Goal: Task Accomplishment & Management: Manage account settings

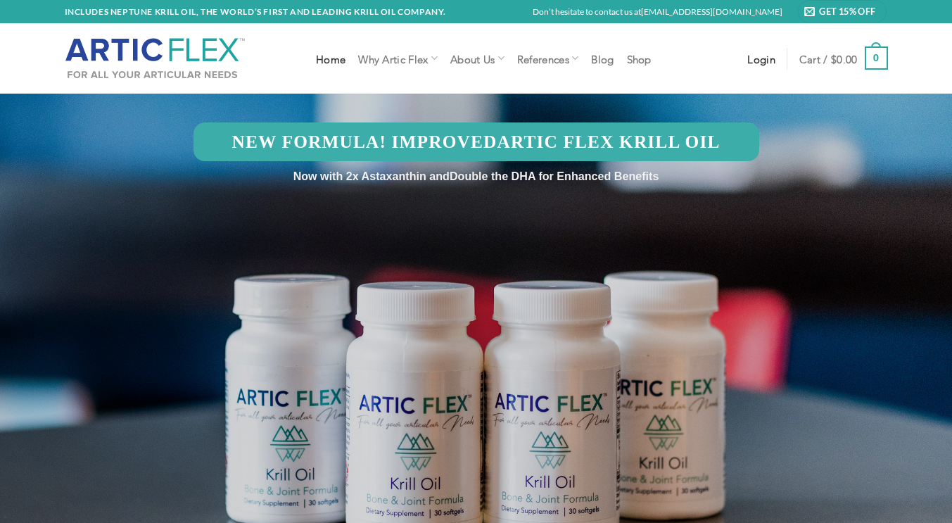
type input "whighber@lacourt.org"
click at [766, 58] on span "Login" at bounding box center [761, 58] width 28 height 11
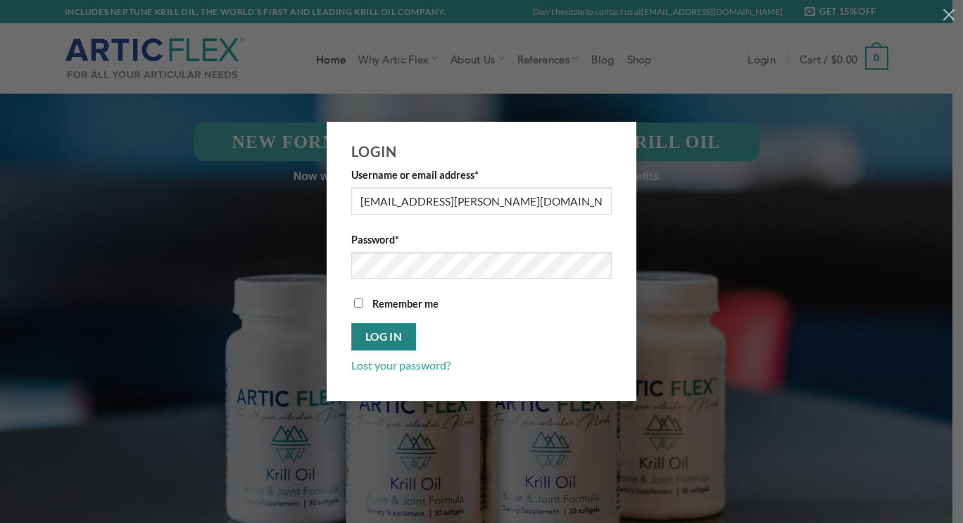
click at [385, 335] on button "Log in" at bounding box center [383, 336] width 65 height 27
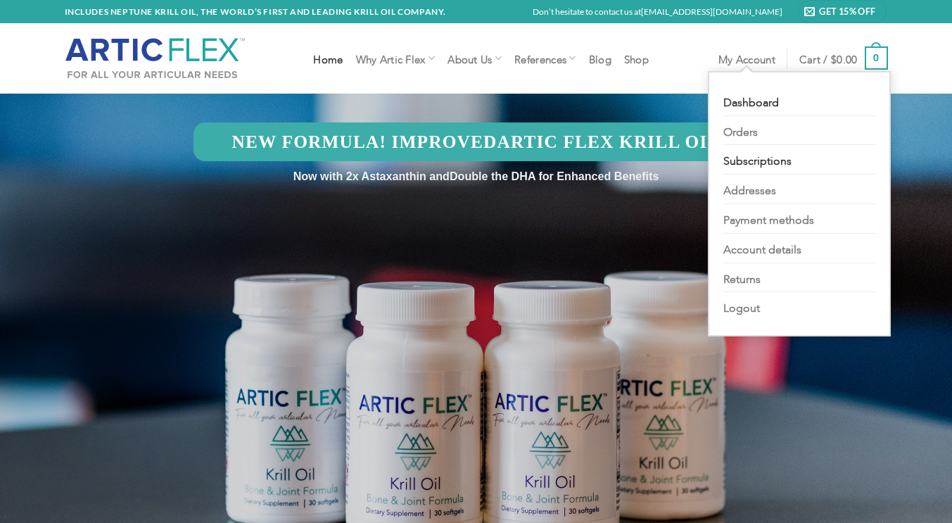
click at [743, 158] on link "Subscriptions" at bounding box center [799, 160] width 152 height 30
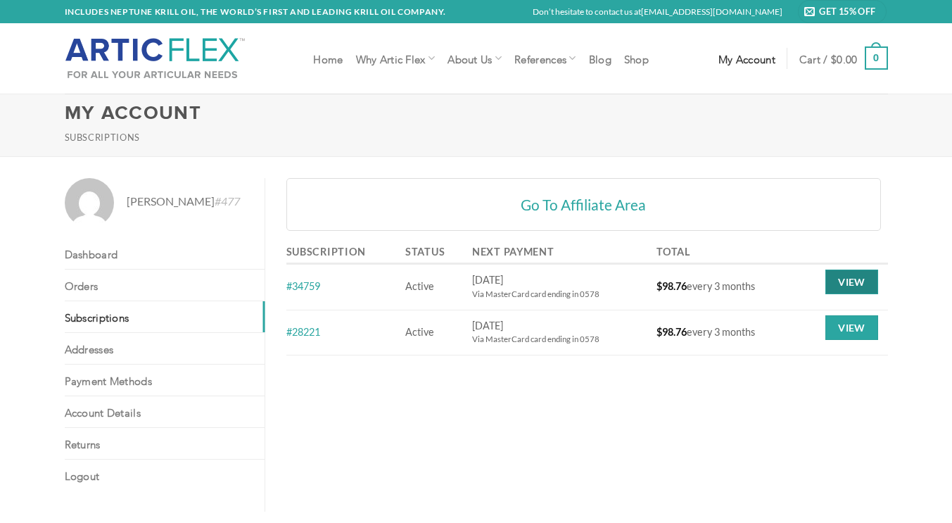
click at [845, 284] on link "View" at bounding box center [851, 282] width 52 height 25
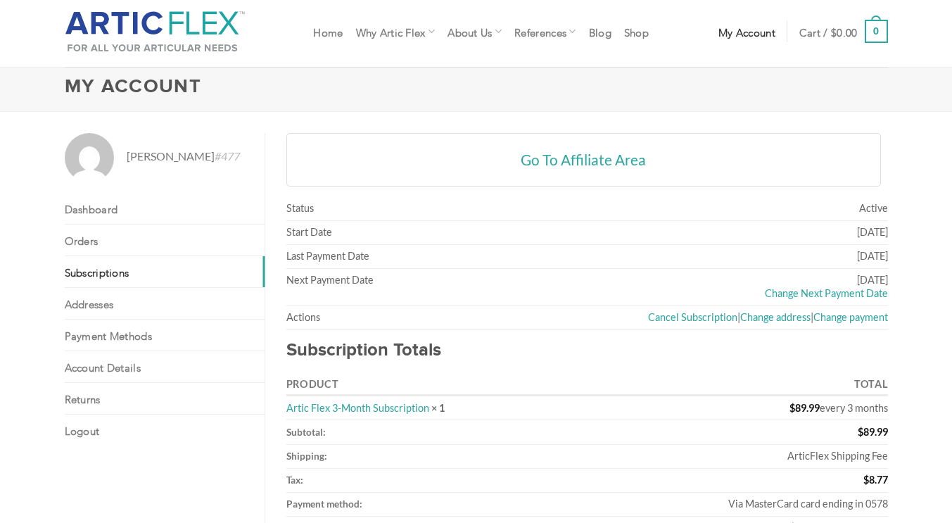
scroll to position [42, 0]
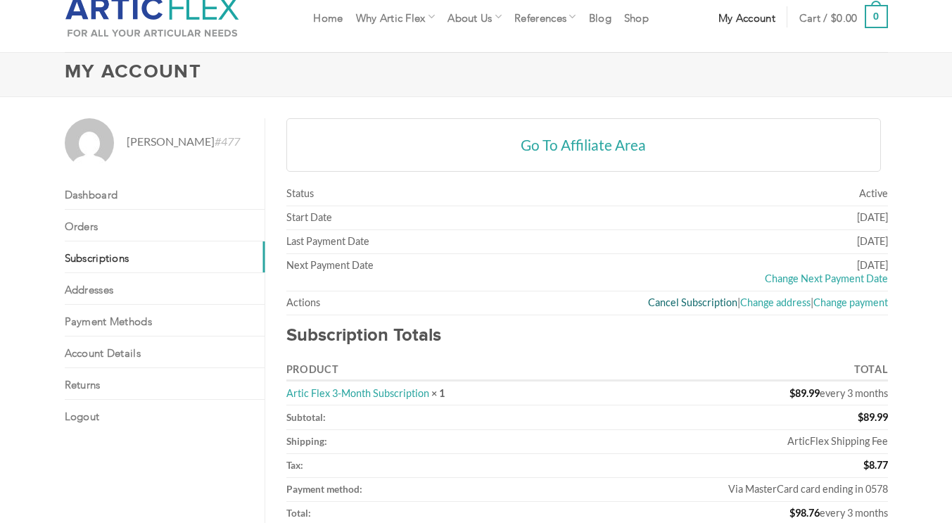
click at [691, 300] on link "Cancel Subscription" at bounding box center [692, 302] width 89 height 12
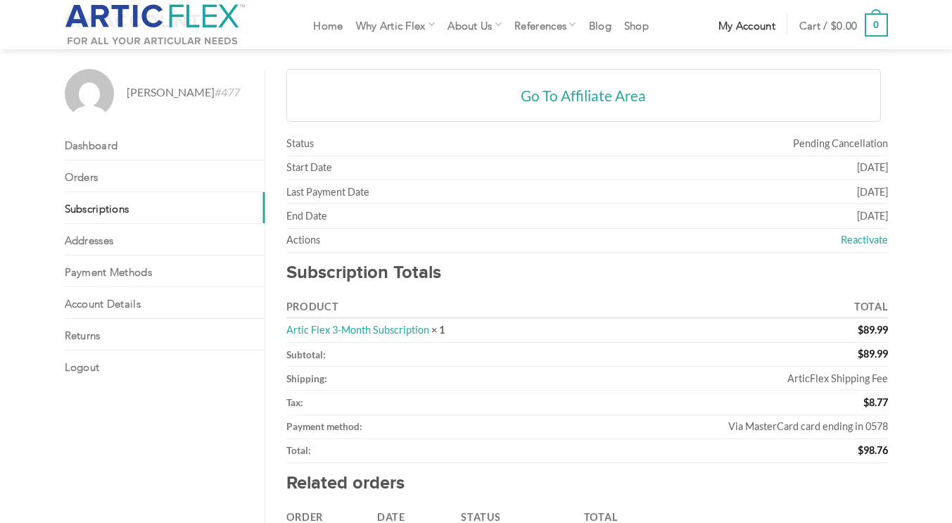
scroll to position [190, 0]
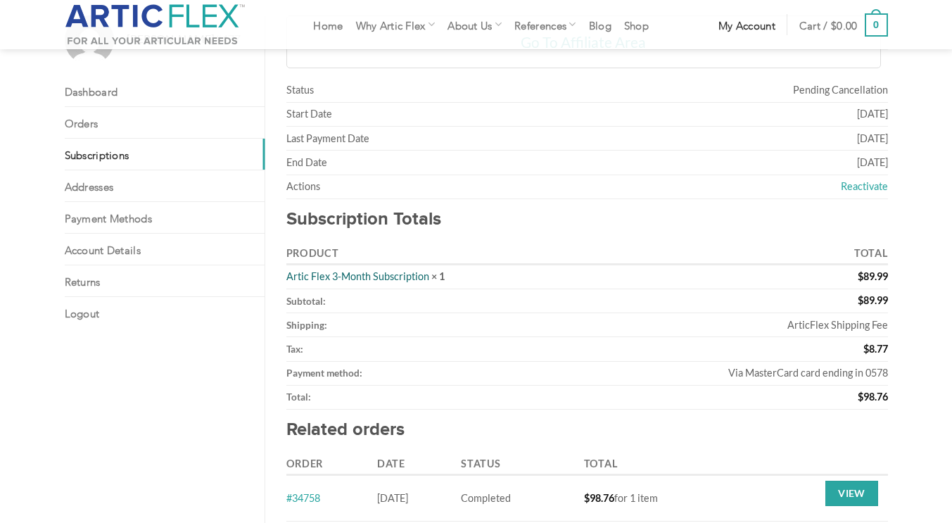
click at [386, 279] on link "Artic Flex 3-Month Subscription" at bounding box center [357, 276] width 143 height 12
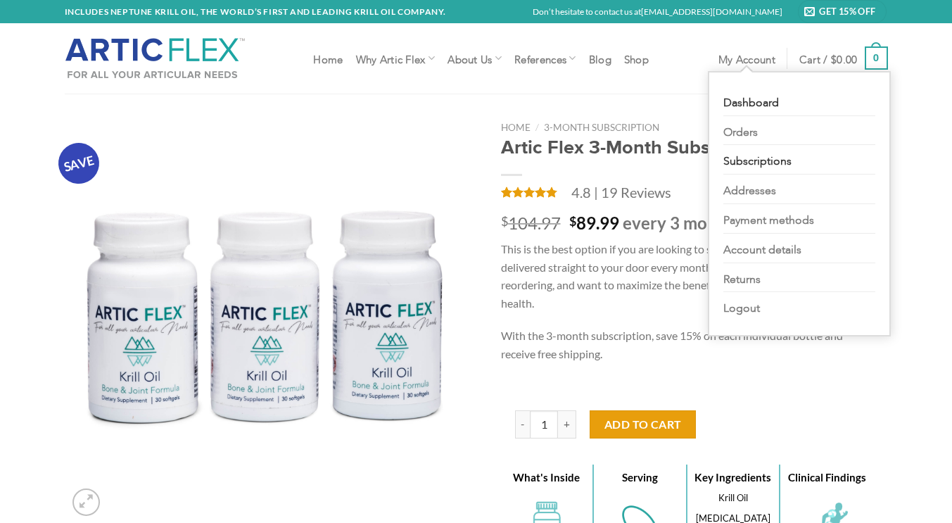
click at [745, 157] on link "Subscriptions" at bounding box center [799, 160] width 152 height 30
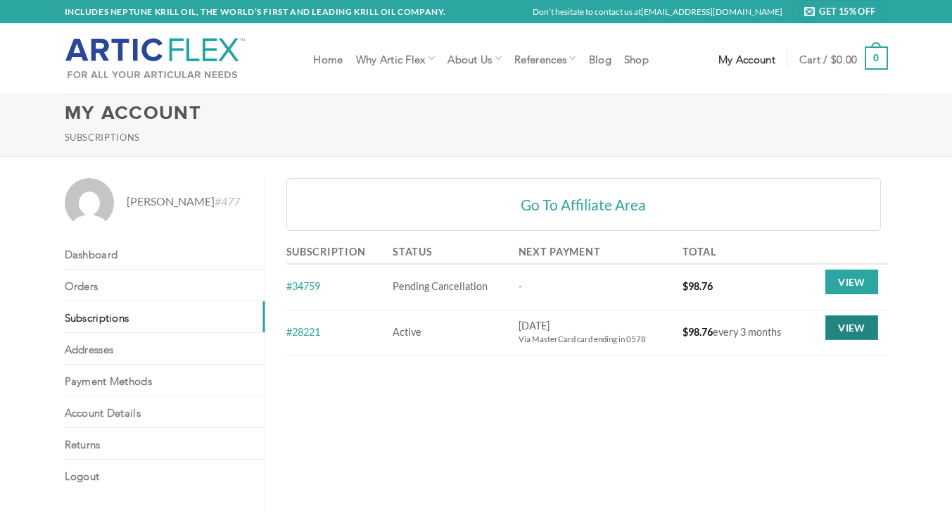
click at [848, 331] on link "View" at bounding box center [851, 327] width 52 height 25
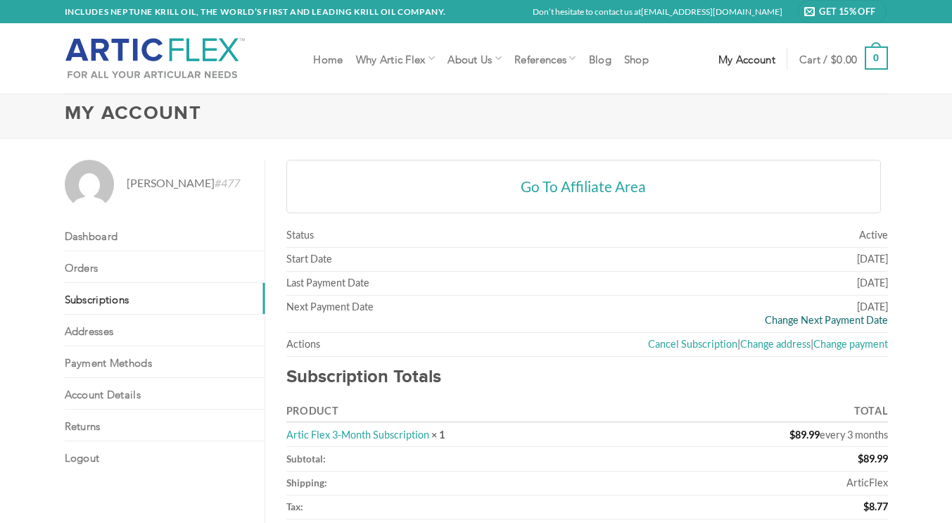
click at [834, 320] on link "Change Next Payment Date" at bounding box center [826, 320] width 123 height 12
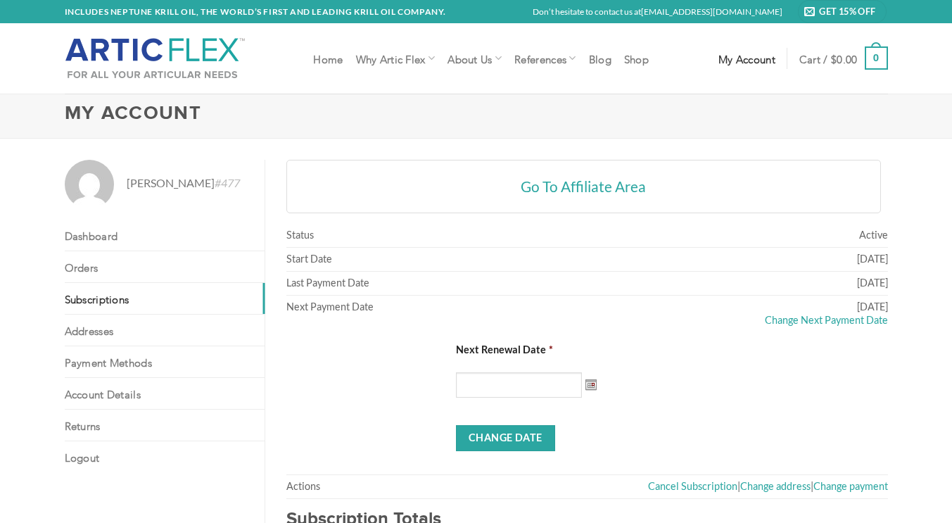
click at [585, 386] on img at bounding box center [591, 384] width 12 height 11
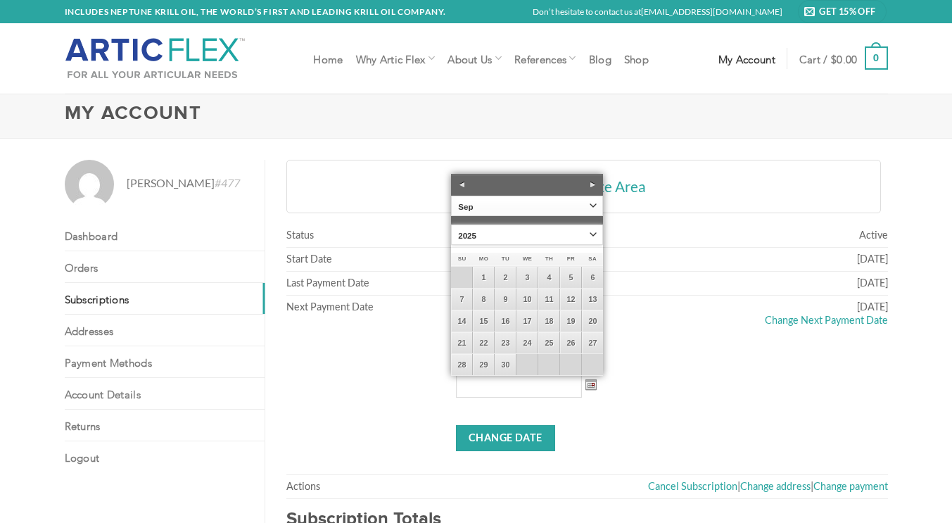
click at [590, 232] on select "1925 1926 1927 1928 1929 1930 1931 1932 1933 1934 1935 1936 1937 1938 1939 1940…" at bounding box center [527, 234] width 152 height 20
click at [451, 224] on select "1925 1926 1927 1928 1929 1930 1931 1932 1933 1934 1935 1936 1937 1938 1939 1940…" at bounding box center [527, 234] width 152 height 20
click at [590, 205] on select "Jan Feb Mar Apr May Jun Jul Aug Sep Oct Nov Dec" at bounding box center [527, 206] width 152 height 20
click at [525, 365] on link "31" at bounding box center [527, 364] width 21 height 21
type input "12/31/2025"
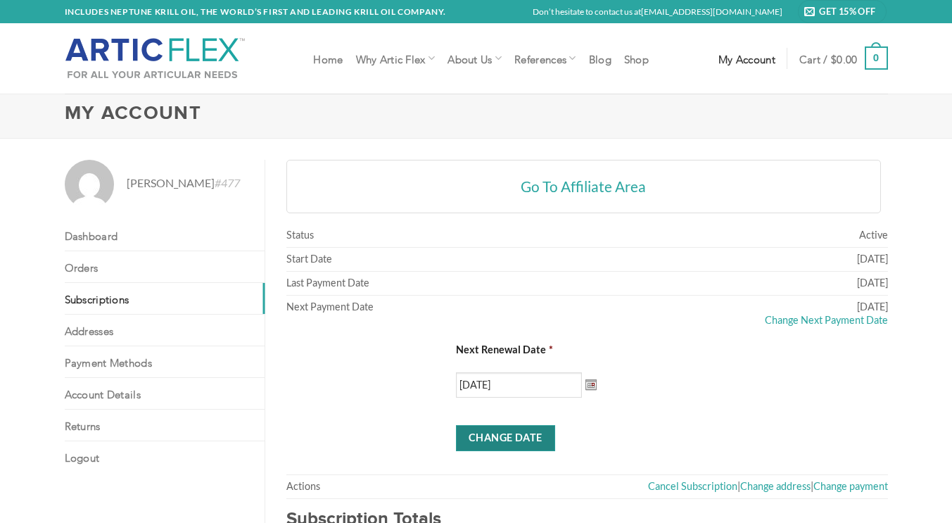
click at [500, 441] on input "Change Date" at bounding box center [505, 438] width 99 height 26
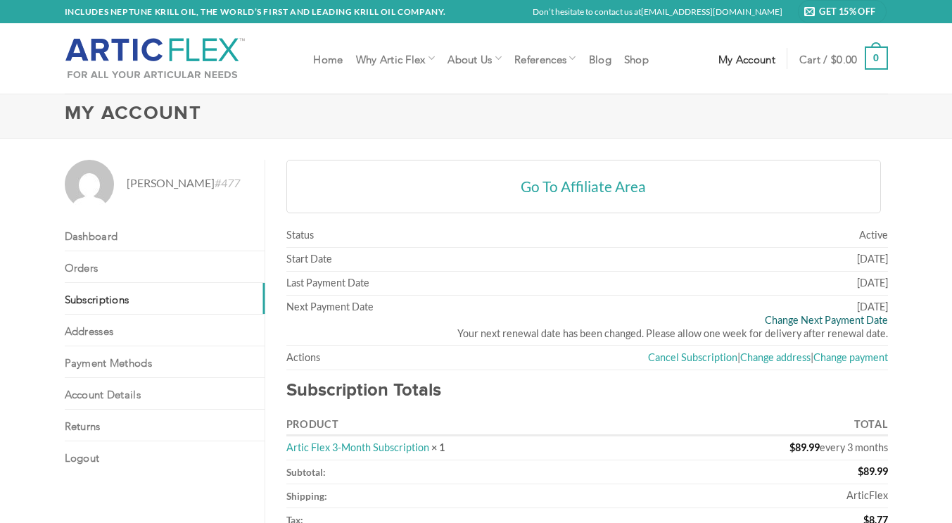
click at [809, 322] on link "Change Next Payment Date" at bounding box center [826, 320] width 123 height 12
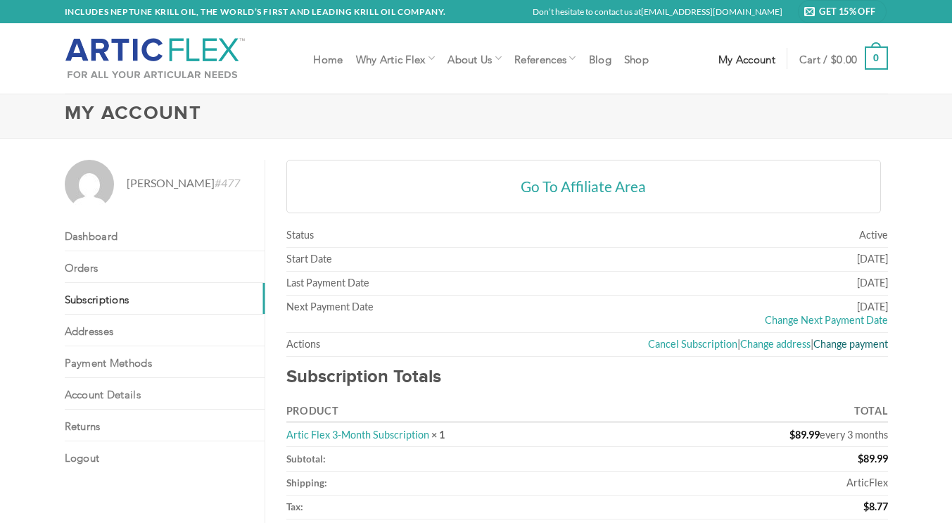
click at [831, 347] on link "Change payment" at bounding box center [851, 344] width 75 height 12
click at [817, 316] on link "Change Next Payment Date" at bounding box center [826, 320] width 123 height 12
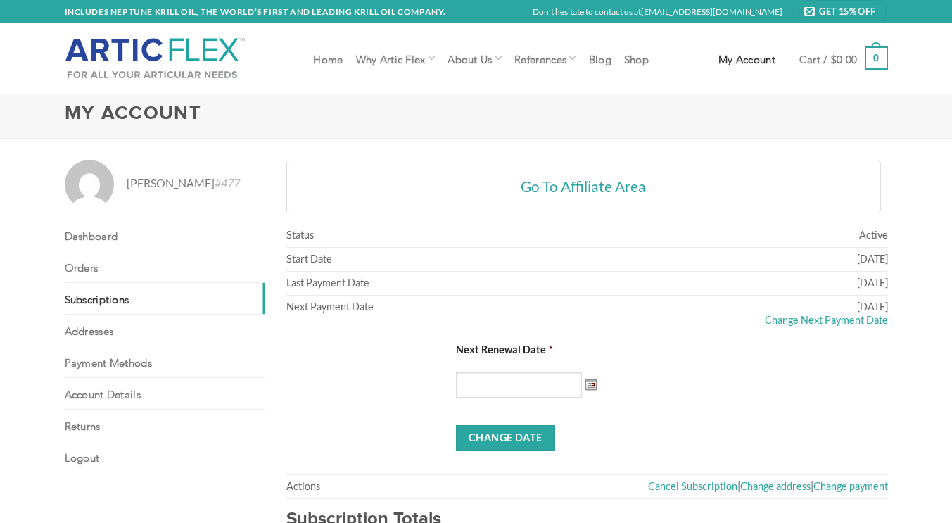
click at [585, 385] on img at bounding box center [591, 384] width 12 height 11
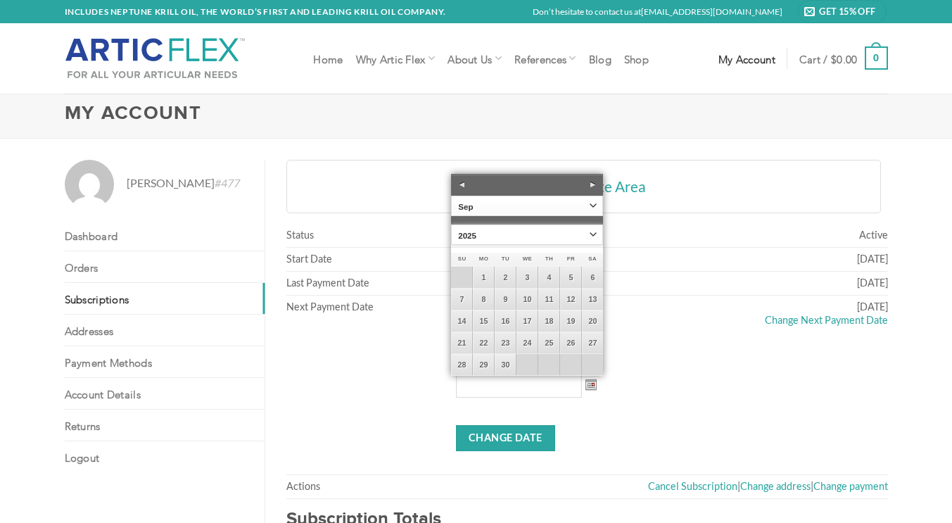
click at [595, 230] on select "1925 1926 1927 1928 1929 1930 1931 1932 1933 1934 1935 1936 1937 1938 1939 1940…" at bounding box center [527, 234] width 152 height 20
click at [593, 204] on select "Jan Feb Mar Apr May Jun [DATE] Aug Sep Oct Nov Dec" at bounding box center [527, 206] width 152 height 20
click at [486, 275] on link "2" at bounding box center [483, 277] width 21 height 21
type input "[DATE]"
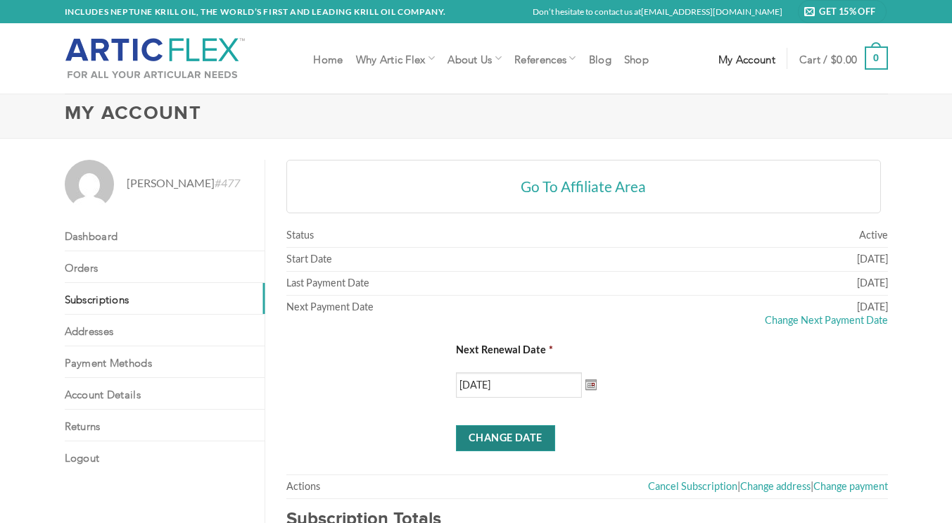
click at [494, 438] on input "Change Date" at bounding box center [505, 438] width 99 height 26
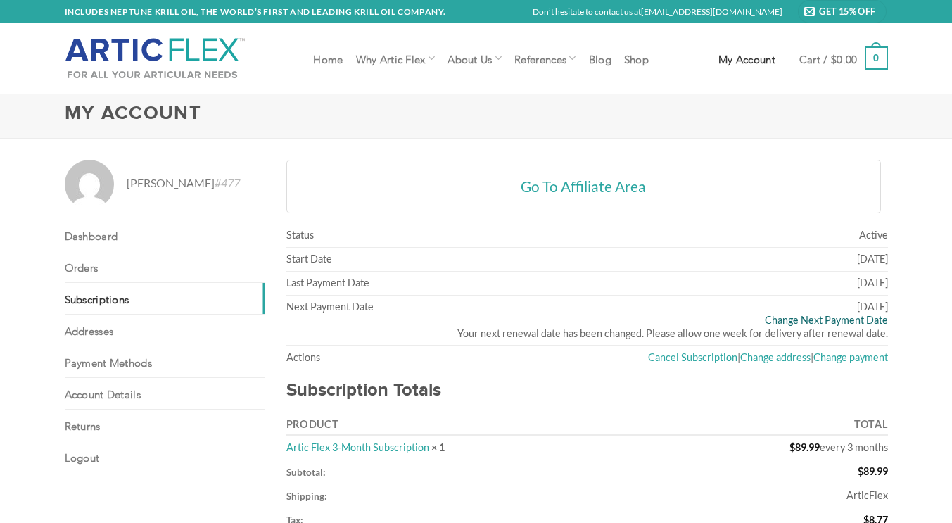
click at [797, 319] on link "Change Next Payment Date" at bounding box center [826, 320] width 123 height 12
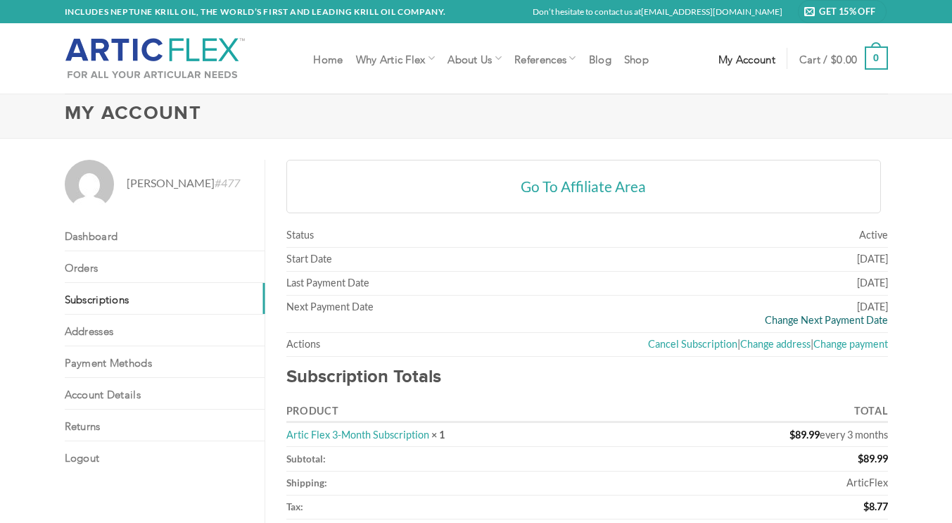
click at [809, 321] on link "Change Next Payment Date" at bounding box center [826, 320] width 123 height 12
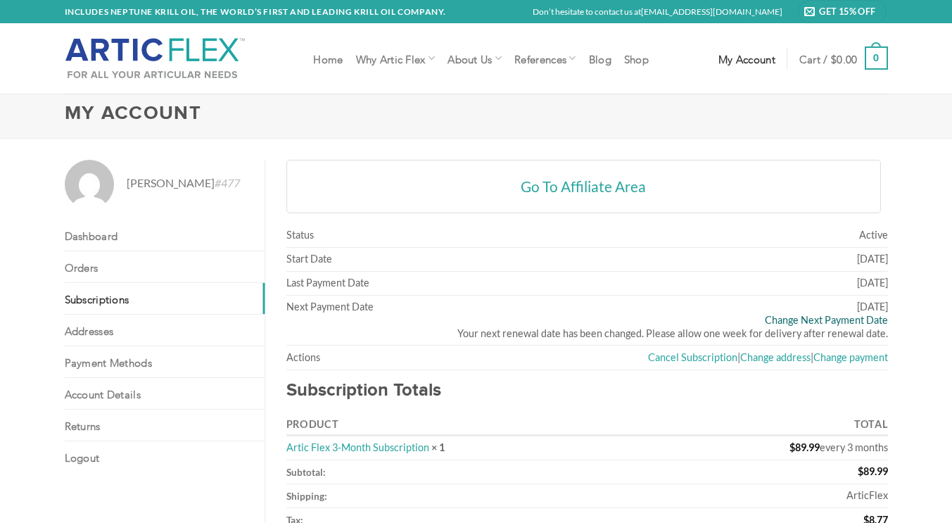
click at [812, 320] on link "Change Next Payment Date" at bounding box center [826, 320] width 123 height 12
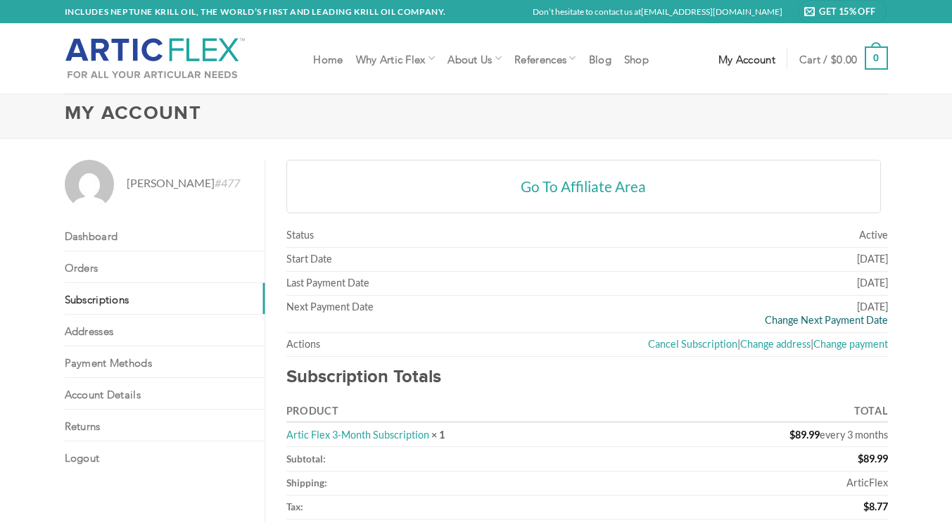
click at [815, 319] on link "Change Next Payment Date" at bounding box center [826, 320] width 123 height 12
